Goal: Task Accomplishment & Management: Manage account settings

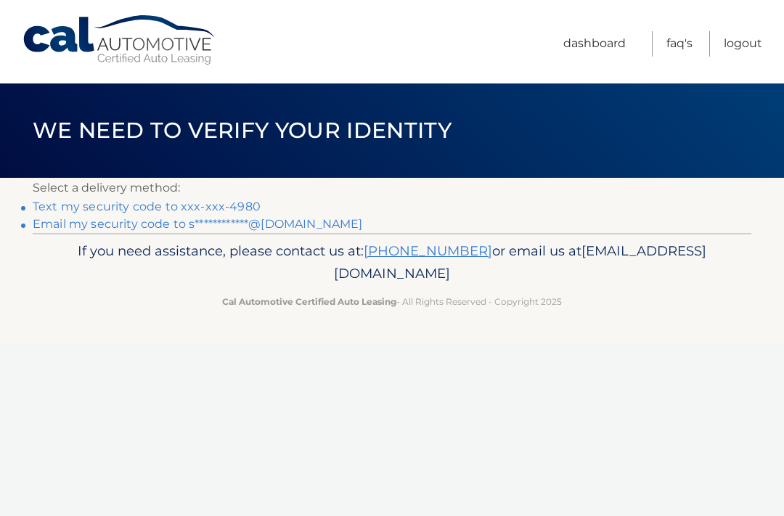
click at [250, 203] on link "Text my security code to xxx-xxx-4980" at bounding box center [147, 207] width 228 height 14
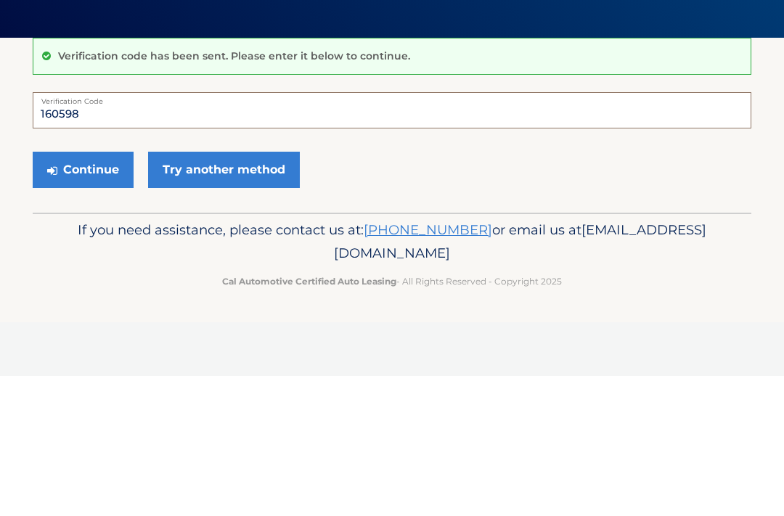
type input "160598"
click at [83, 292] on button "Continue" at bounding box center [83, 310] width 101 height 36
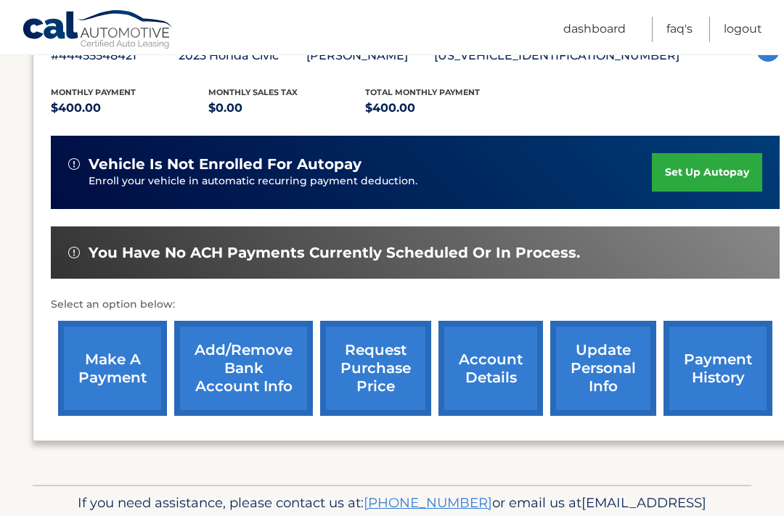
scroll to position [319, 0]
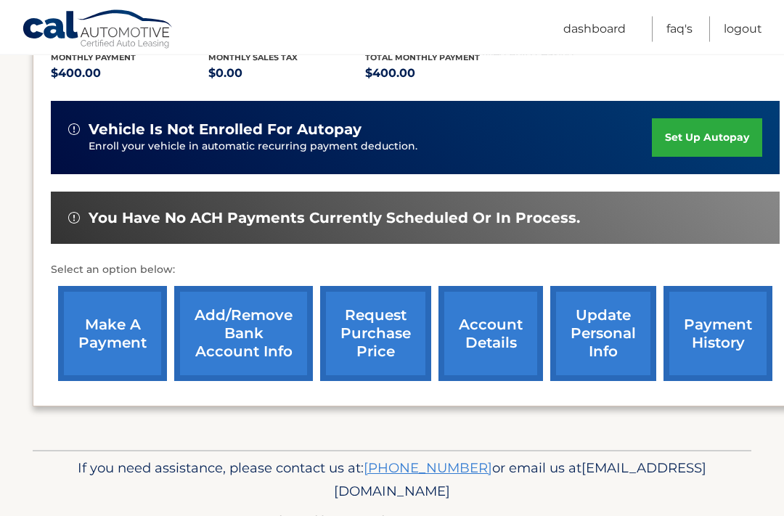
click at [499, 330] on link "account details" at bounding box center [491, 334] width 105 height 95
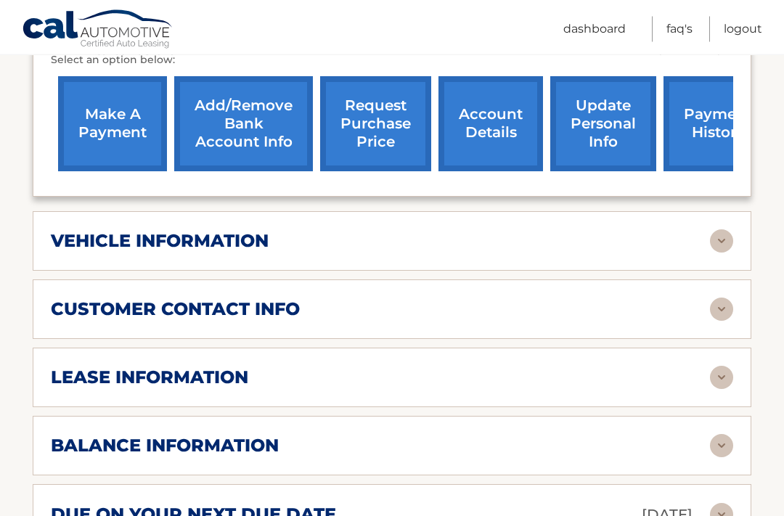
scroll to position [557, 0]
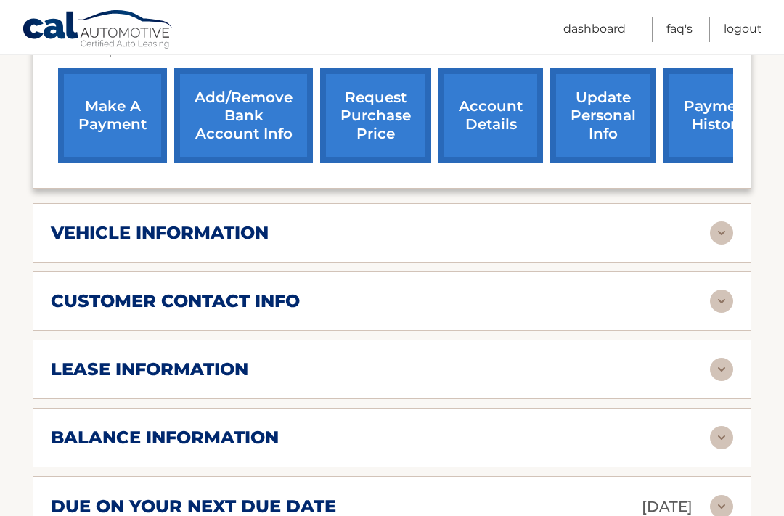
click at [726, 364] on img at bounding box center [721, 369] width 23 height 23
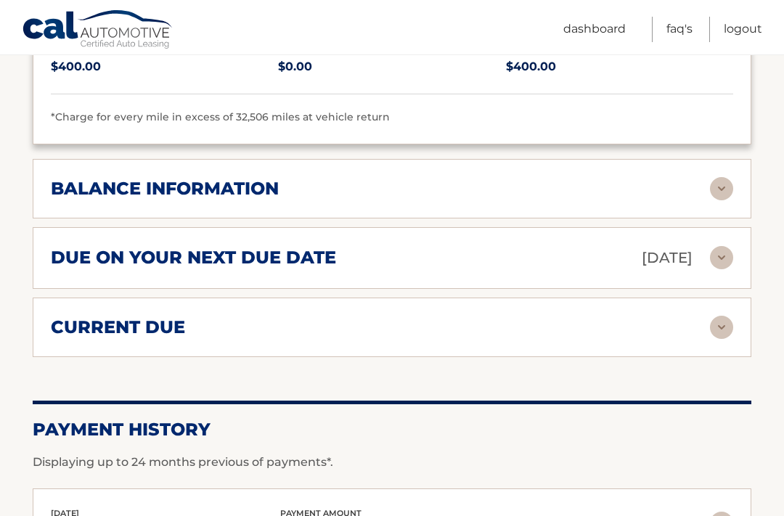
scroll to position [1080, 0]
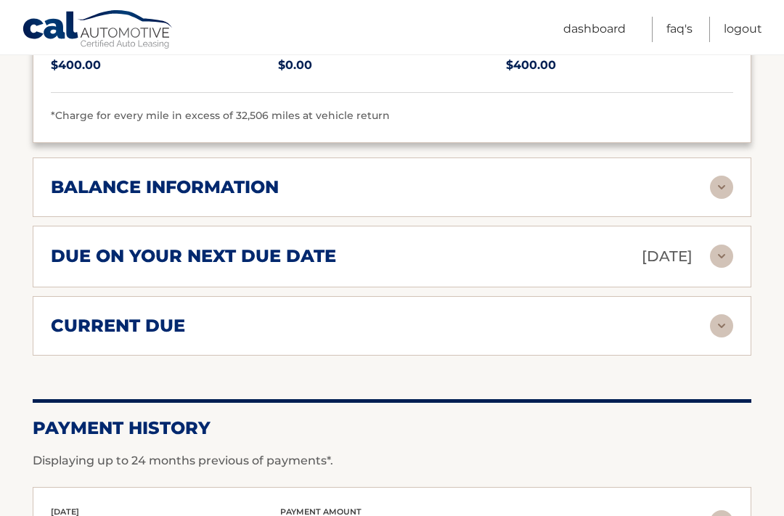
click at [727, 251] on img at bounding box center [721, 256] width 23 height 23
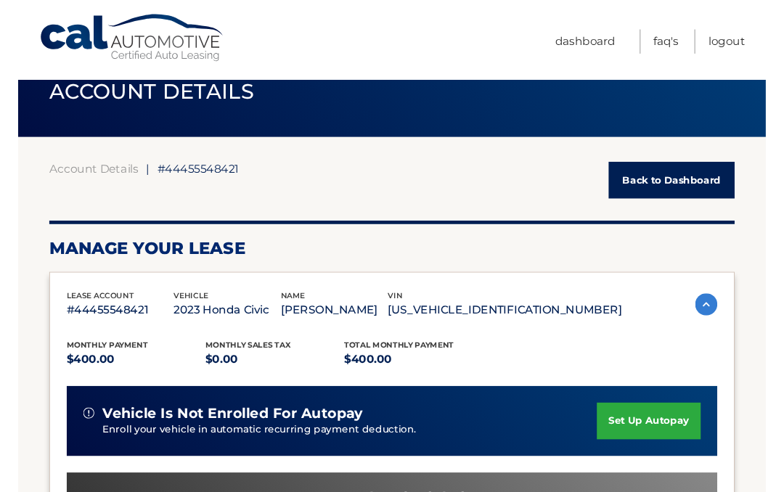
scroll to position [0, 0]
